Goal: Task Accomplishment & Management: Complete application form

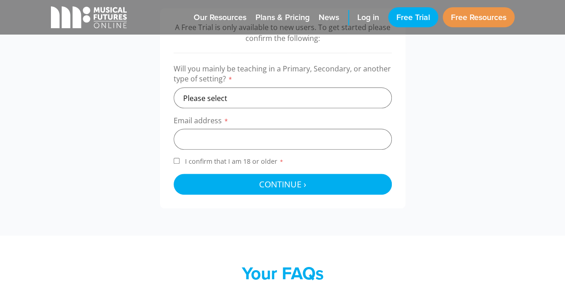
scroll to position [325, 0]
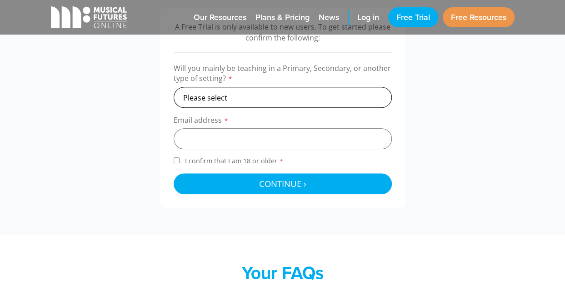
click at [209, 94] on select "Please select Primary Secondary Other" at bounding box center [283, 97] width 218 height 21
select select "primary"
click at [174, 87] on select "Please select Primary Secondary Other" at bounding box center [283, 97] width 218 height 21
click at [198, 142] on input "email" at bounding box center [283, 138] width 218 height 21
type input "[PERSON_NAME][EMAIL_ADDRESS][PERSON_NAME][DOMAIN_NAME]"
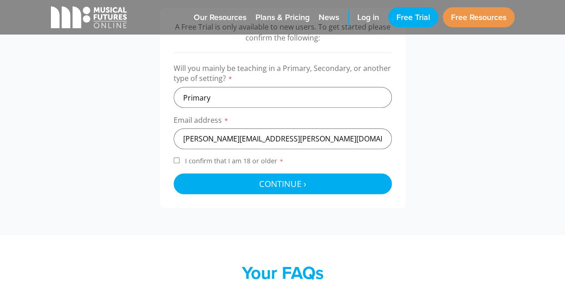
click at [174, 159] on input "I confirm that I am 18 or older *" at bounding box center [177, 160] width 6 height 6
checkbox input "true"
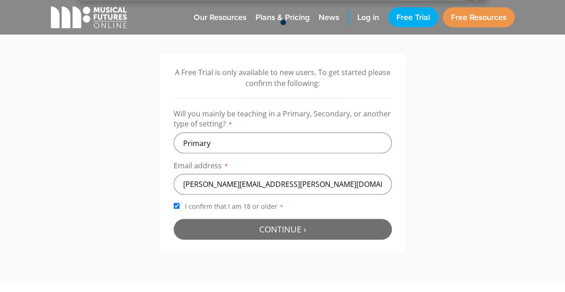
scroll to position [280, 0]
click at [230, 234] on button "Continue › Checking your details..." at bounding box center [283, 228] width 218 height 21
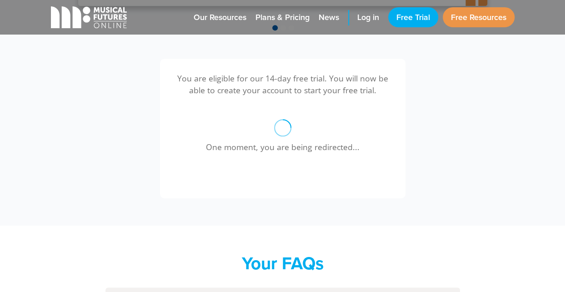
scroll to position [273, 0]
